Goal: Transaction & Acquisition: Purchase product/service

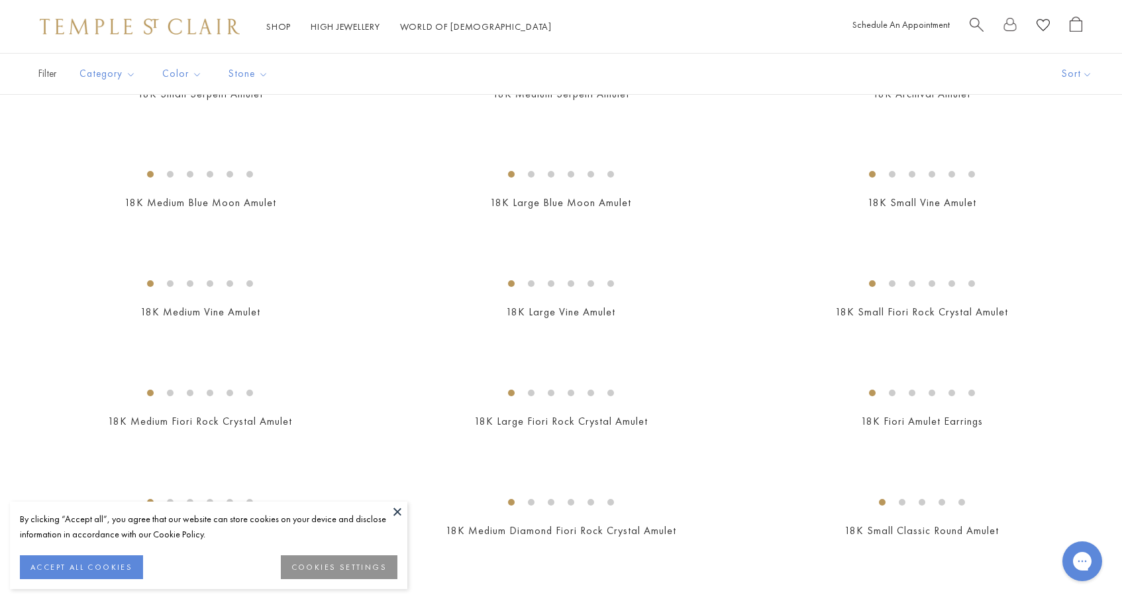
scroll to position [344, 0]
click at [0, 0] on img at bounding box center [0, 0] width 0 height 0
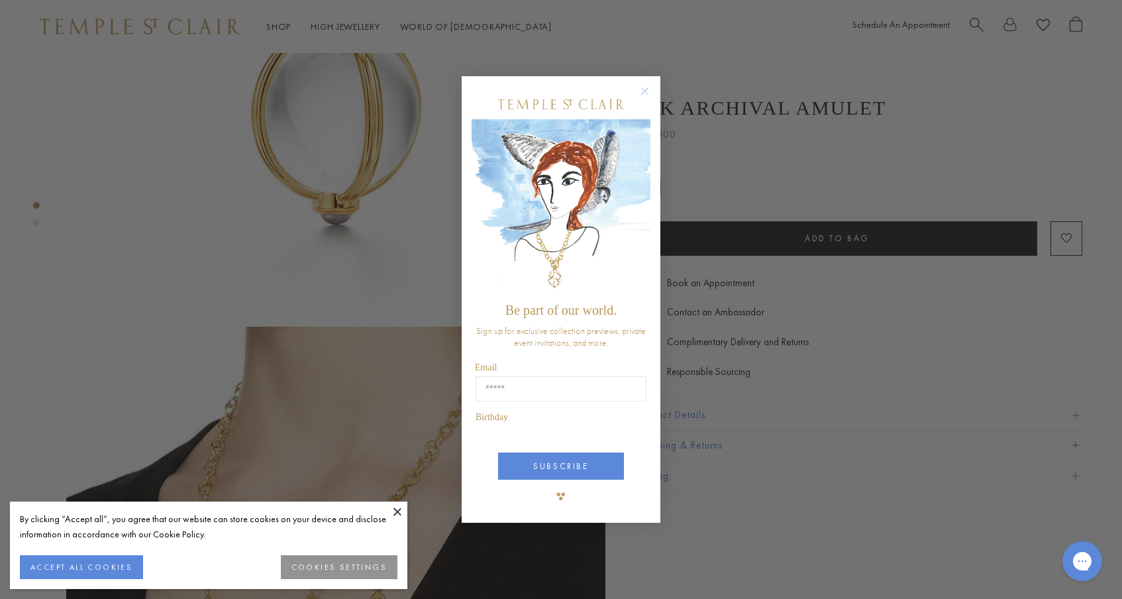
scroll to position [249, 0]
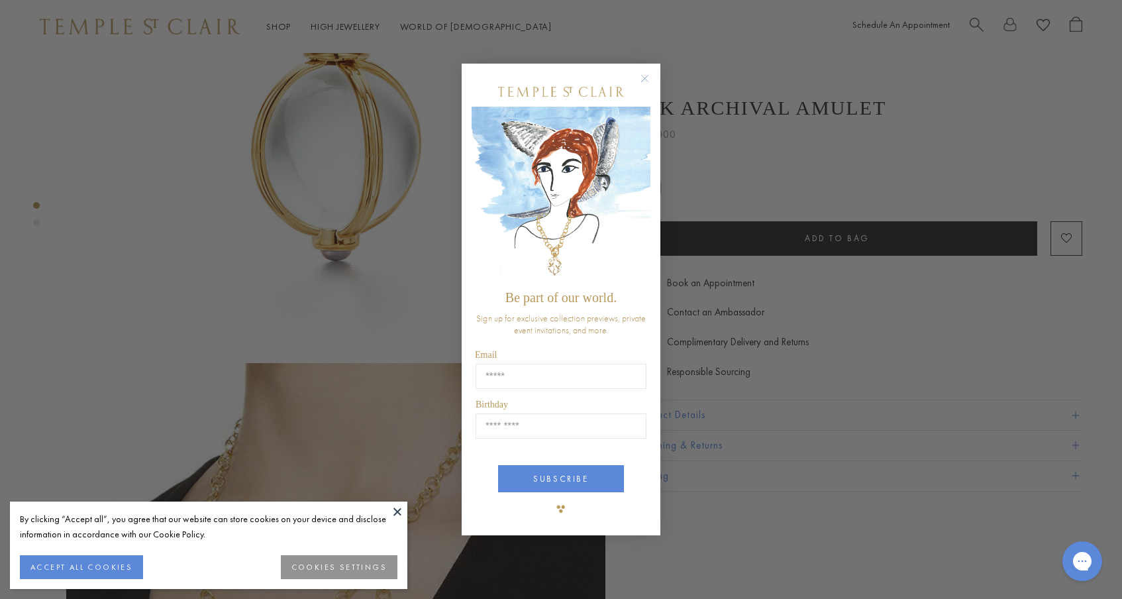
click at [645, 79] on circle "Close dialog" at bounding box center [645, 79] width 16 height 16
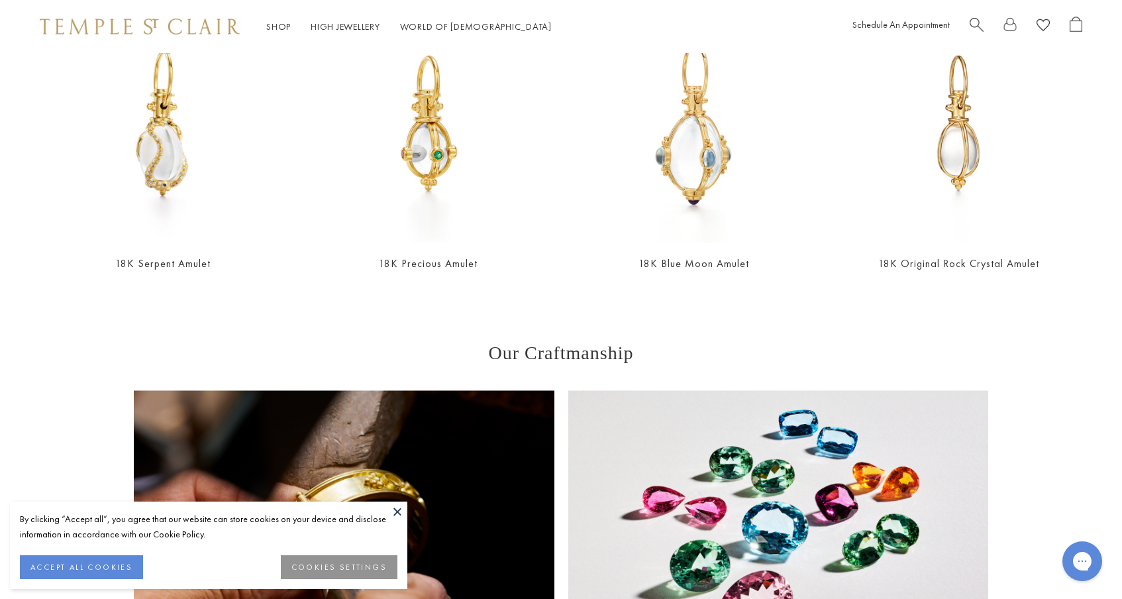
scroll to position [1239, 0]
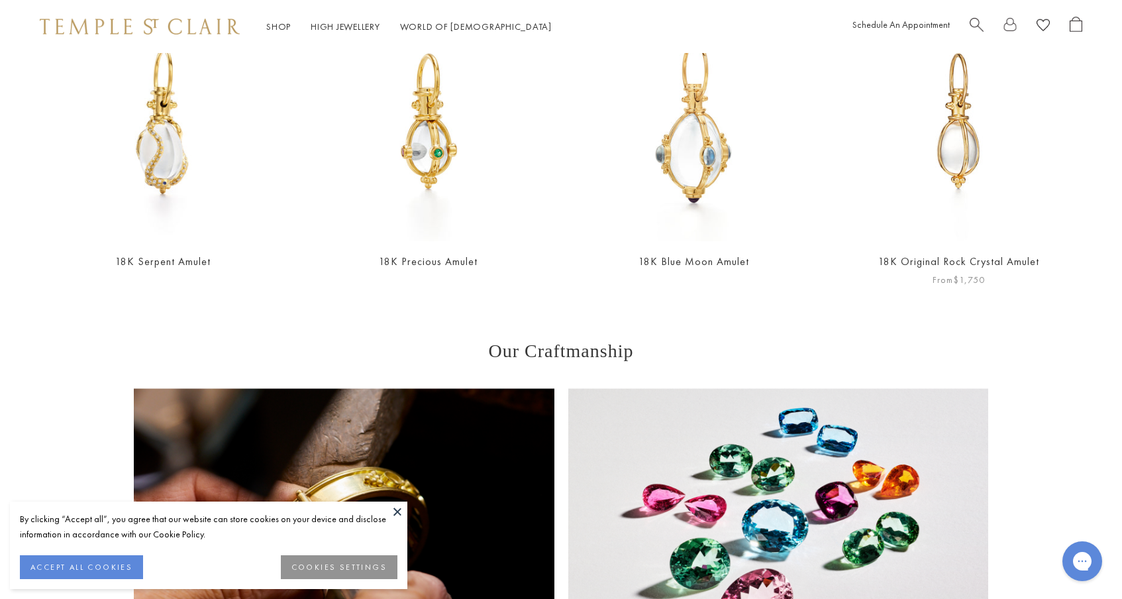
click at [1008, 199] on img at bounding box center [959, 122] width 239 height 239
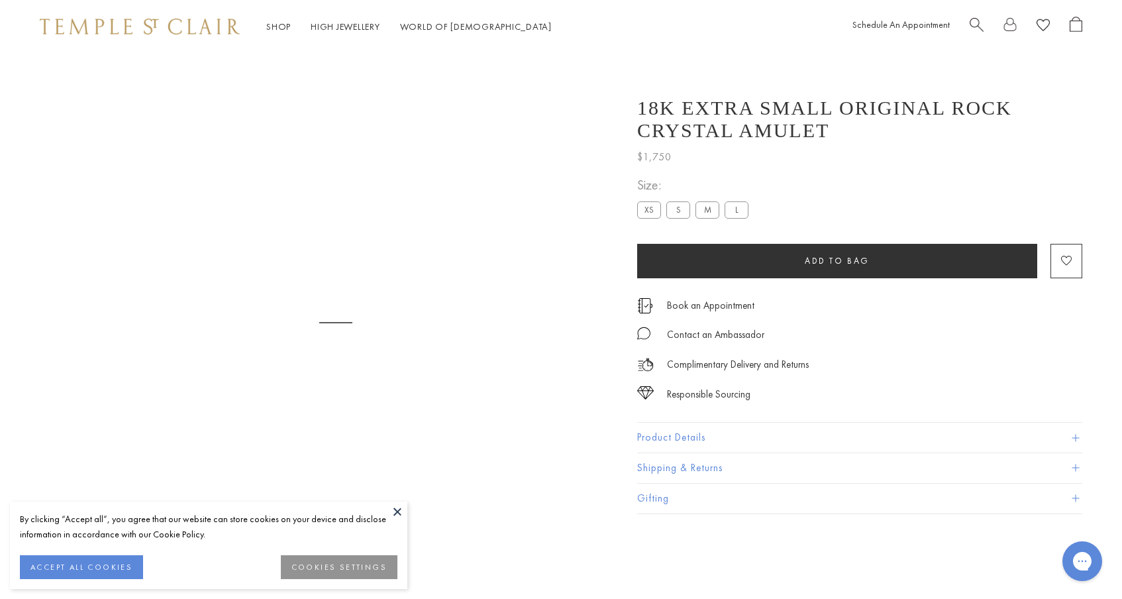
scroll to position [53, 0]
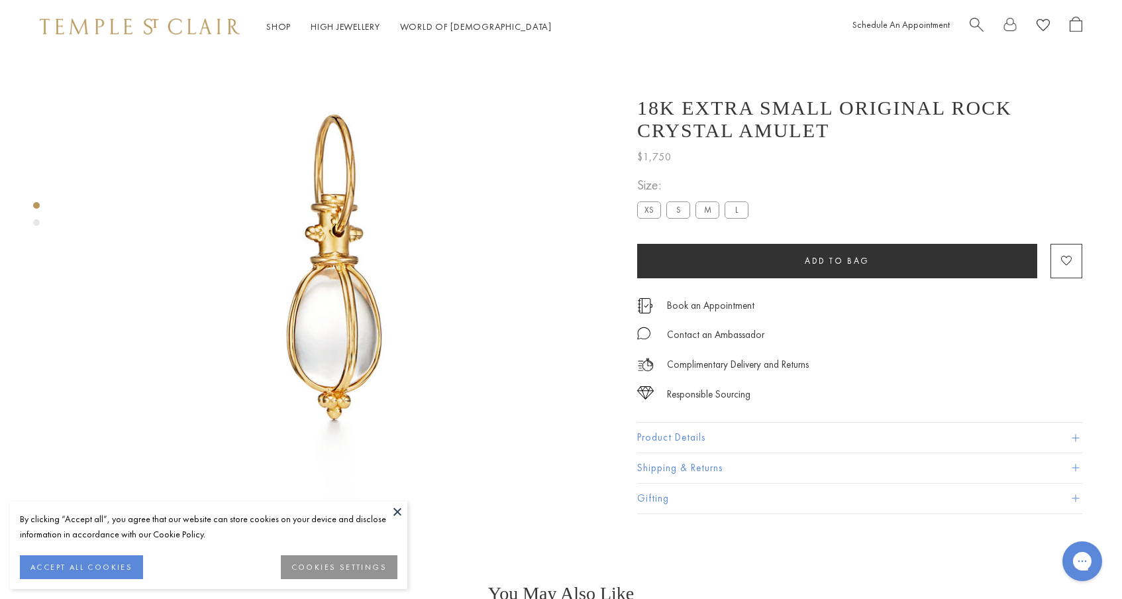
click at [711, 213] on label "M" at bounding box center [708, 209] width 24 height 17
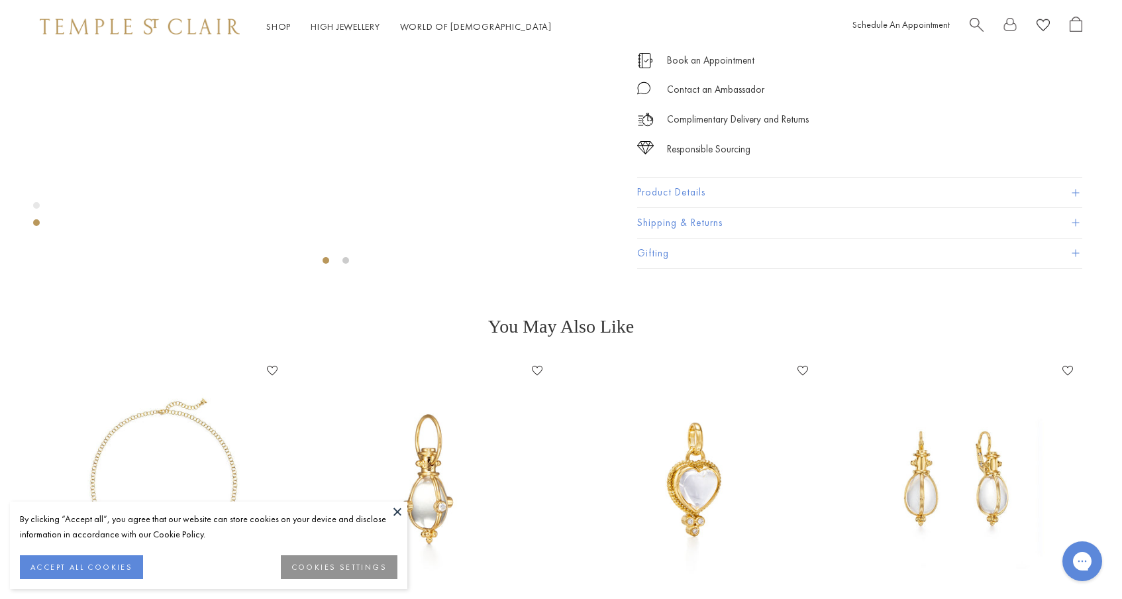
scroll to position [338, 0]
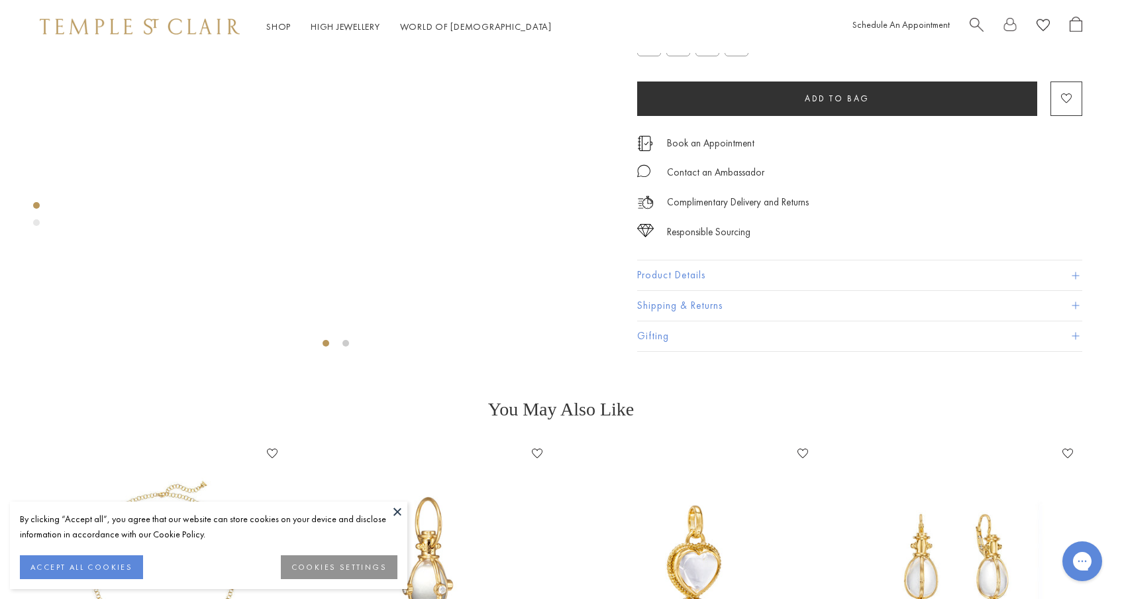
scroll to position [199, 0]
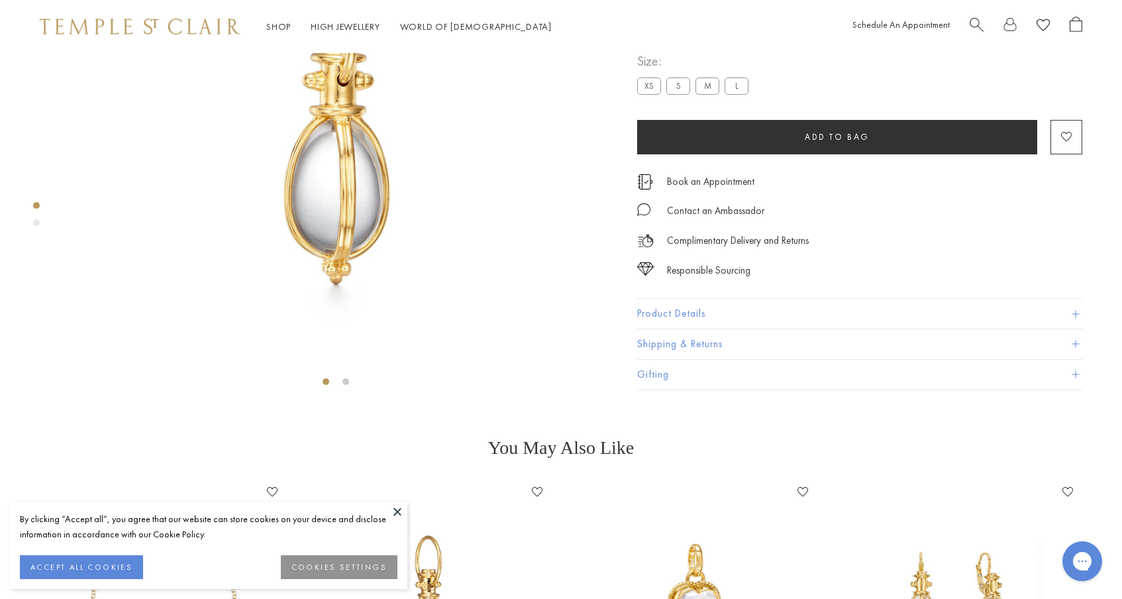
click at [711, 95] on label "M" at bounding box center [708, 86] width 24 height 17
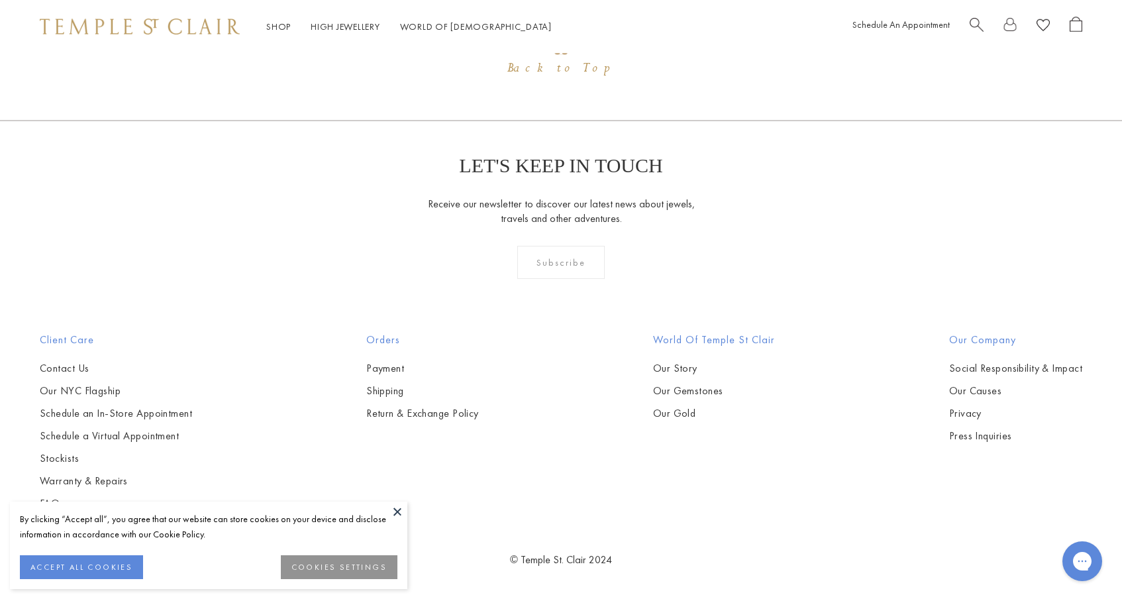
scroll to position [1900, 0]
